Goal: Task Accomplishment & Management: Manage account settings

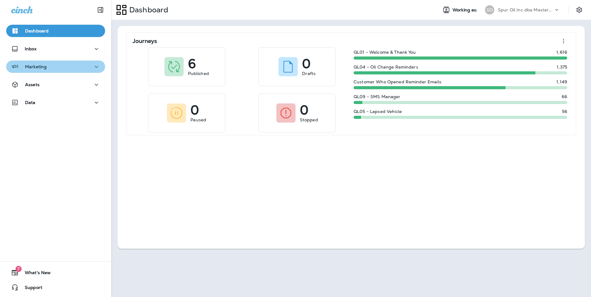
click at [69, 68] on div "Marketing" at bounding box center [55, 67] width 89 height 8
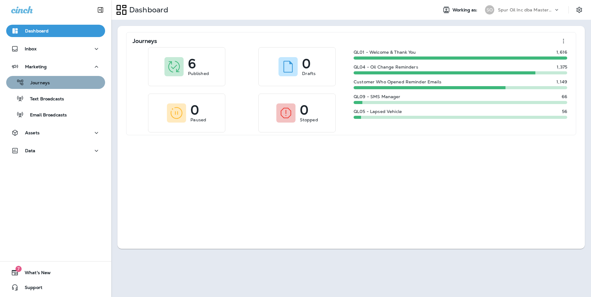
click at [74, 87] on button "Journeys" at bounding box center [55, 82] width 99 height 13
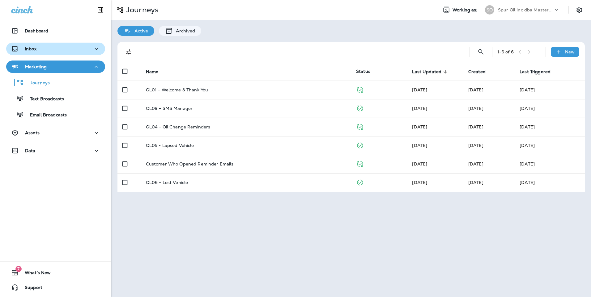
click at [75, 55] on button "Inbox" at bounding box center [55, 49] width 99 height 12
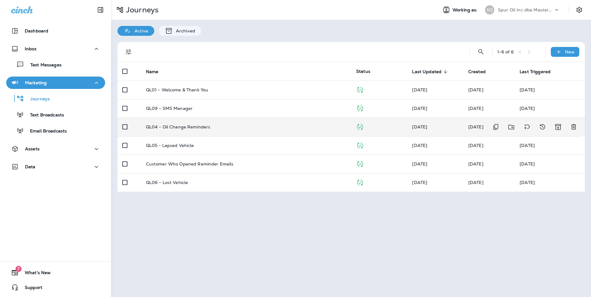
click at [173, 128] on p "QL04 - Oil Change Reminders" at bounding box center [178, 127] width 65 height 5
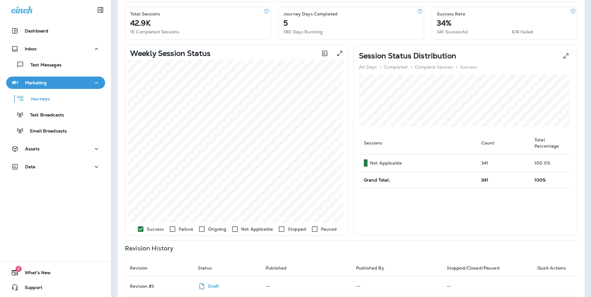
scroll to position [11, 0]
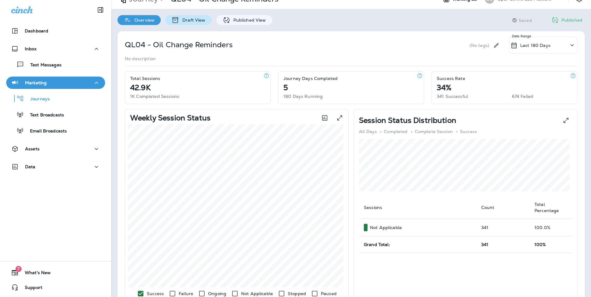
click at [194, 24] on div "Draft View" at bounding box center [188, 20] width 46 height 10
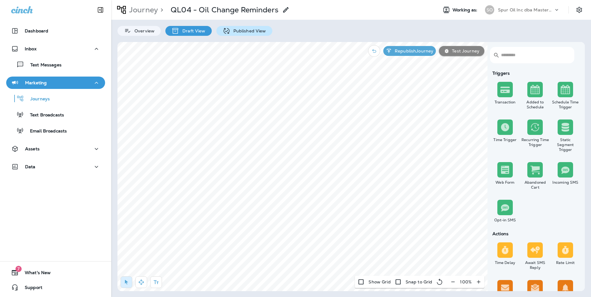
click at [238, 30] on p "Published View" at bounding box center [248, 30] width 36 height 5
